Goal: Transaction & Acquisition: Obtain resource

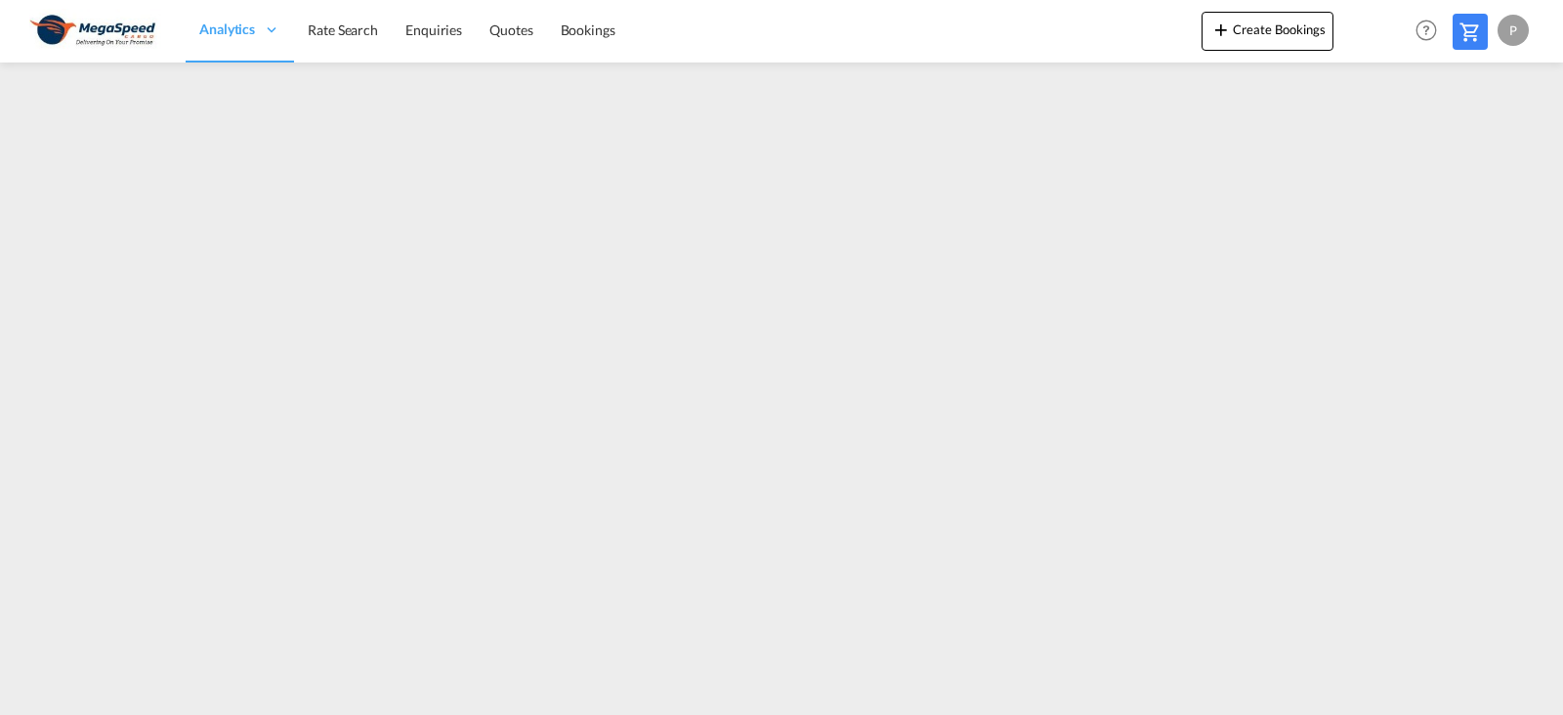
click at [332, 37] on span "Rate Search" at bounding box center [343, 29] width 70 height 17
click at [368, 48] on link "Rate Search" at bounding box center [343, 31] width 98 height 64
